Goal: Navigation & Orientation: Find specific page/section

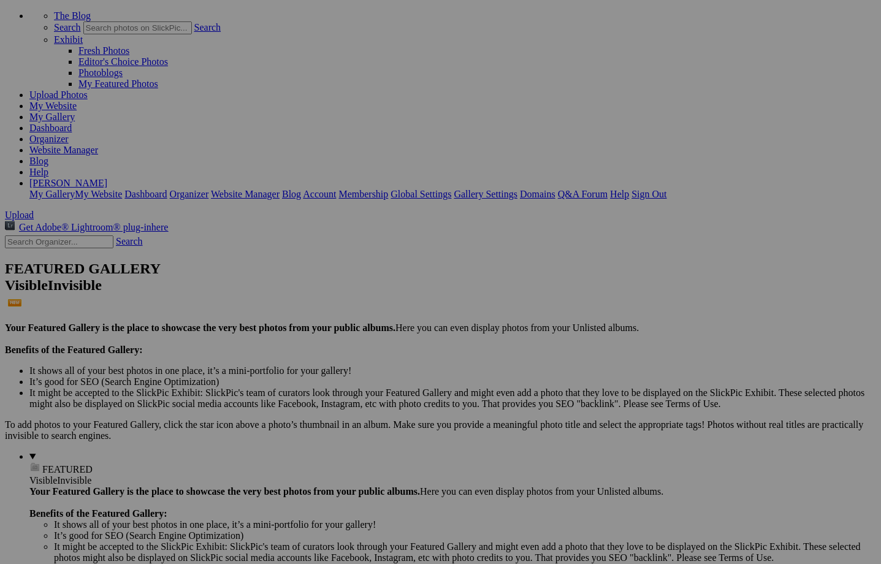
scroll to position [92, 0]
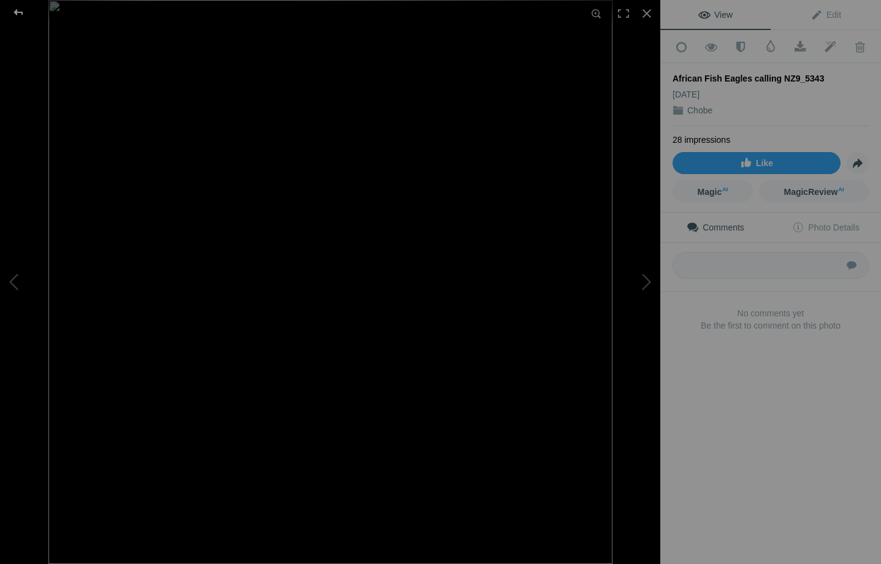
click at [21, 10] on div at bounding box center [18, 12] width 44 height 25
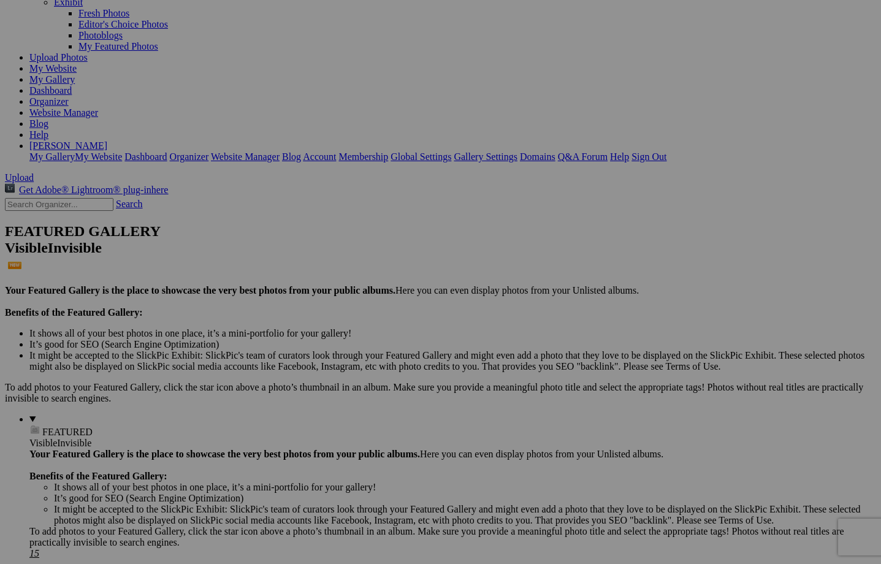
scroll to position [116, 0]
